Goal: Task Accomplishment & Management: Complete application form

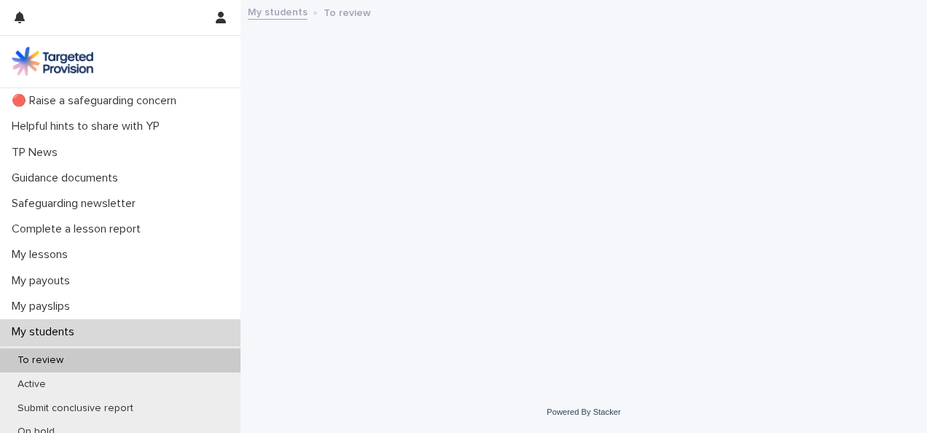
scroll to position [73, 0]
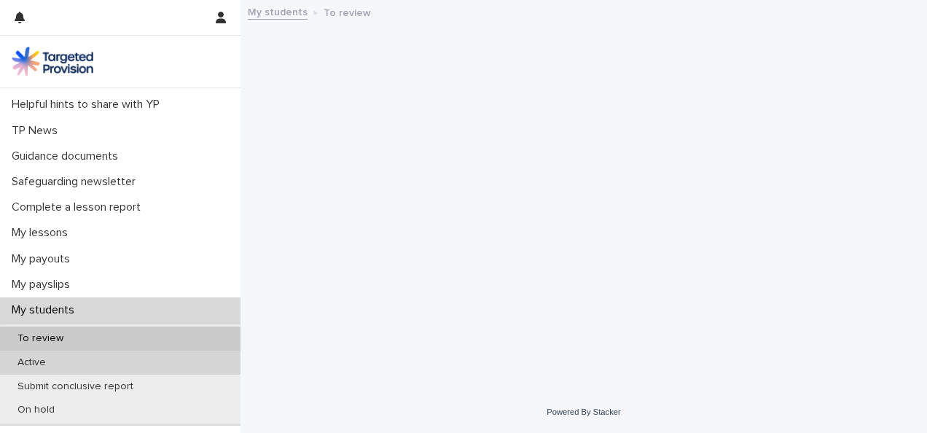
click at [96, 366] on div "Active" at bounding box center [120, 362] width 240 height 24
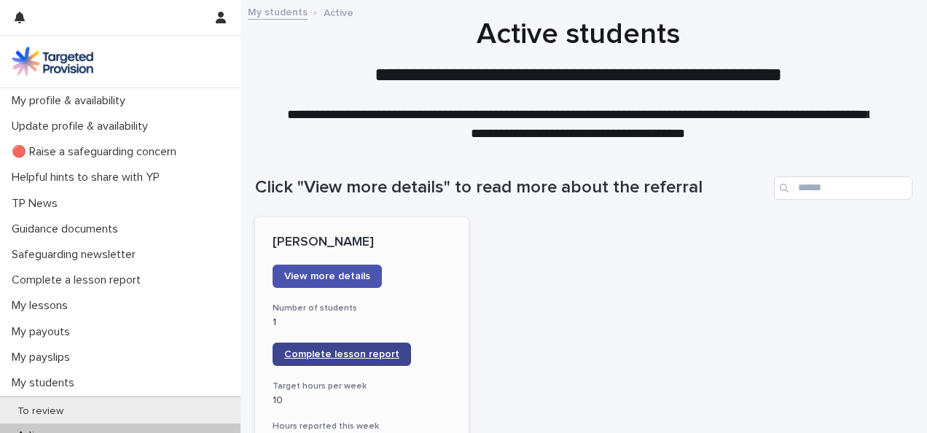
click at [373, 355] on span "Complete lesson report" at bounding box center [341, 354] width 115 height 10
